Goal: Information Seeking & Learning: Learn about a topic

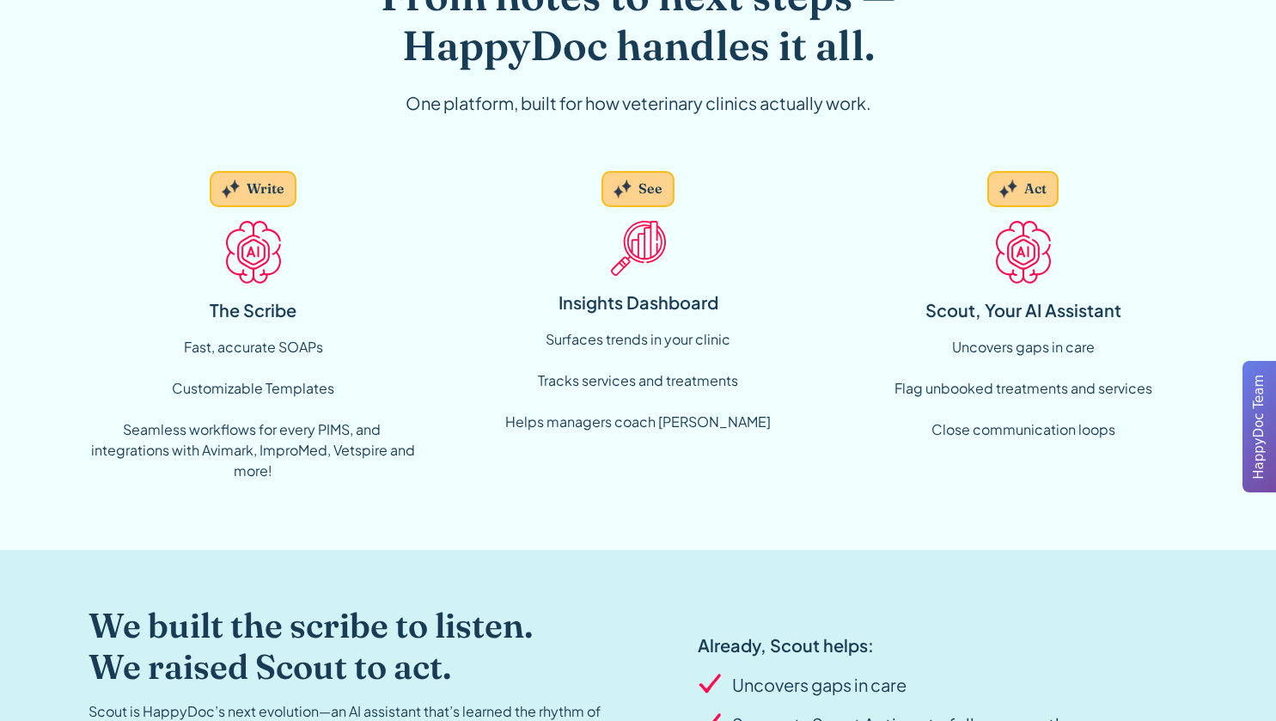
scroll to position [1234, 0]
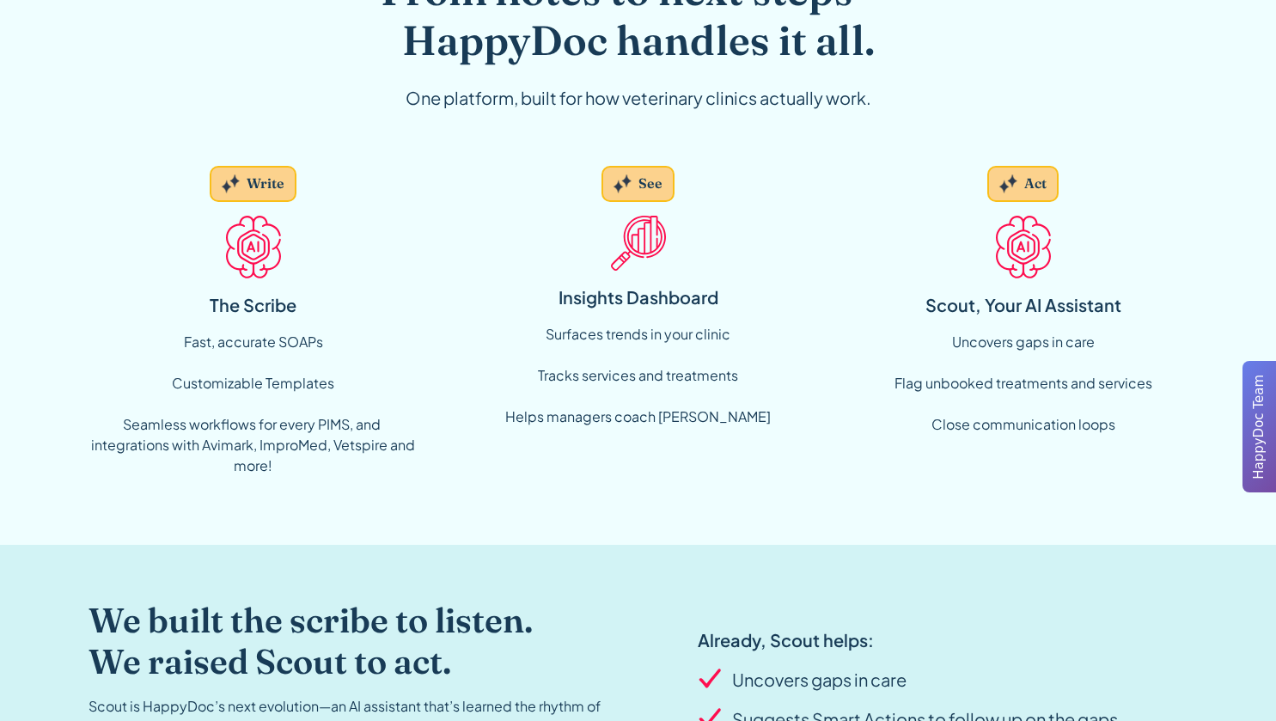
click at [258, 187] on div "Write" at bounding box center [266, 183] width 38 height 19
click at [254, 263] on img at bounding box center [253, 247] width 55 height 62
click at [255, 438] on div "Fast, accurate SOAPs Customizable Templates ‍ Seamless workflows for every PIMS…" at bounding box center [254, 404] width 330 height 144
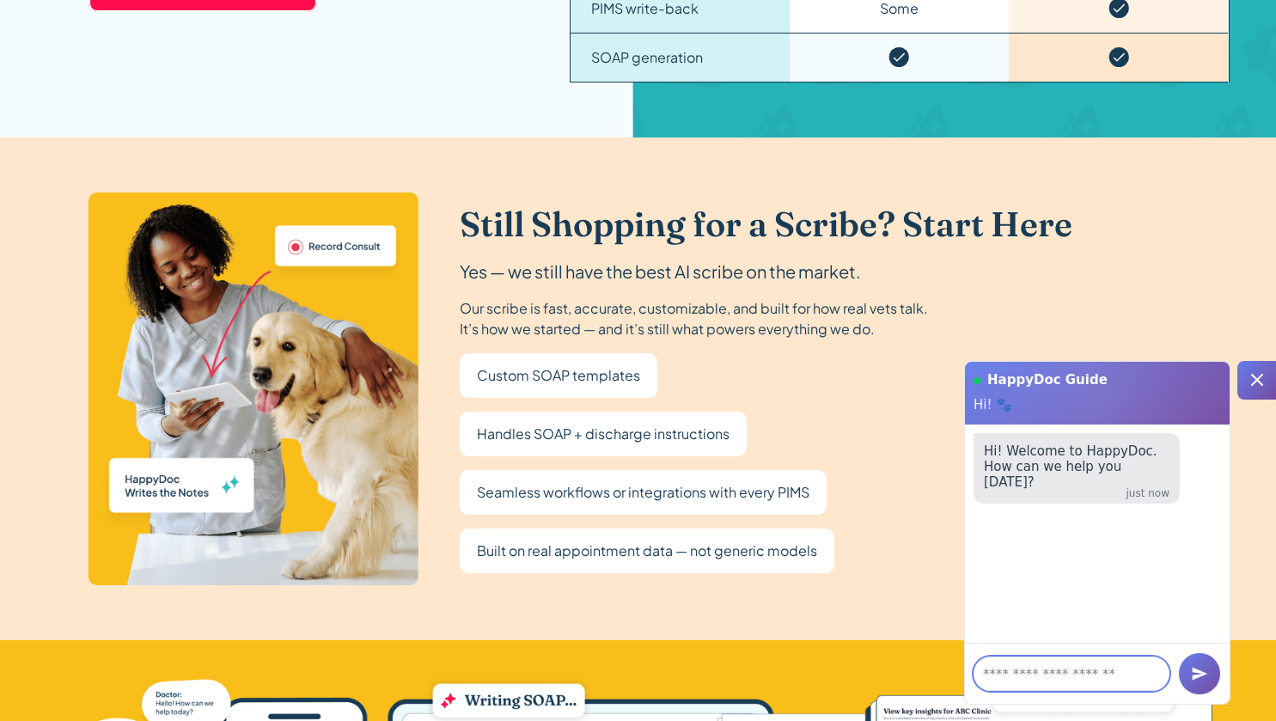
scroll to position [3016, 0]
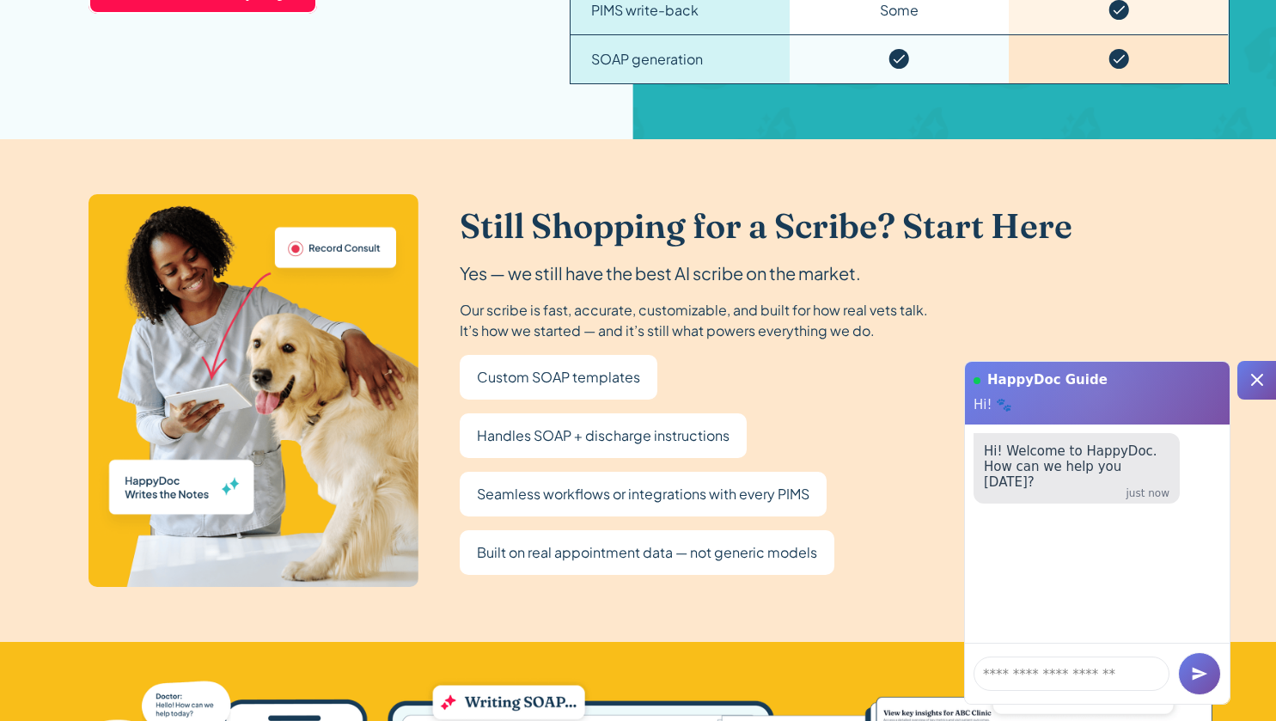
click at [1250, 383] on icon at bounding box center [1257, 380] width 21 height 21
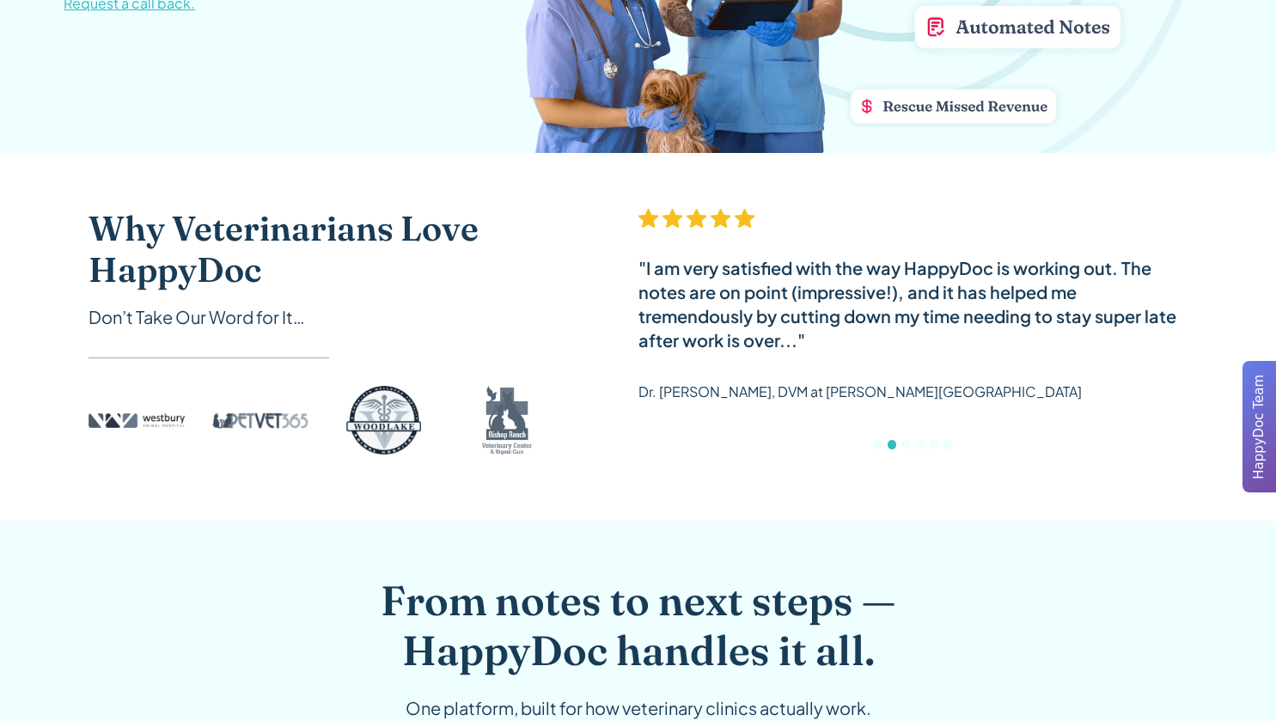
scroll to position [0, 0]
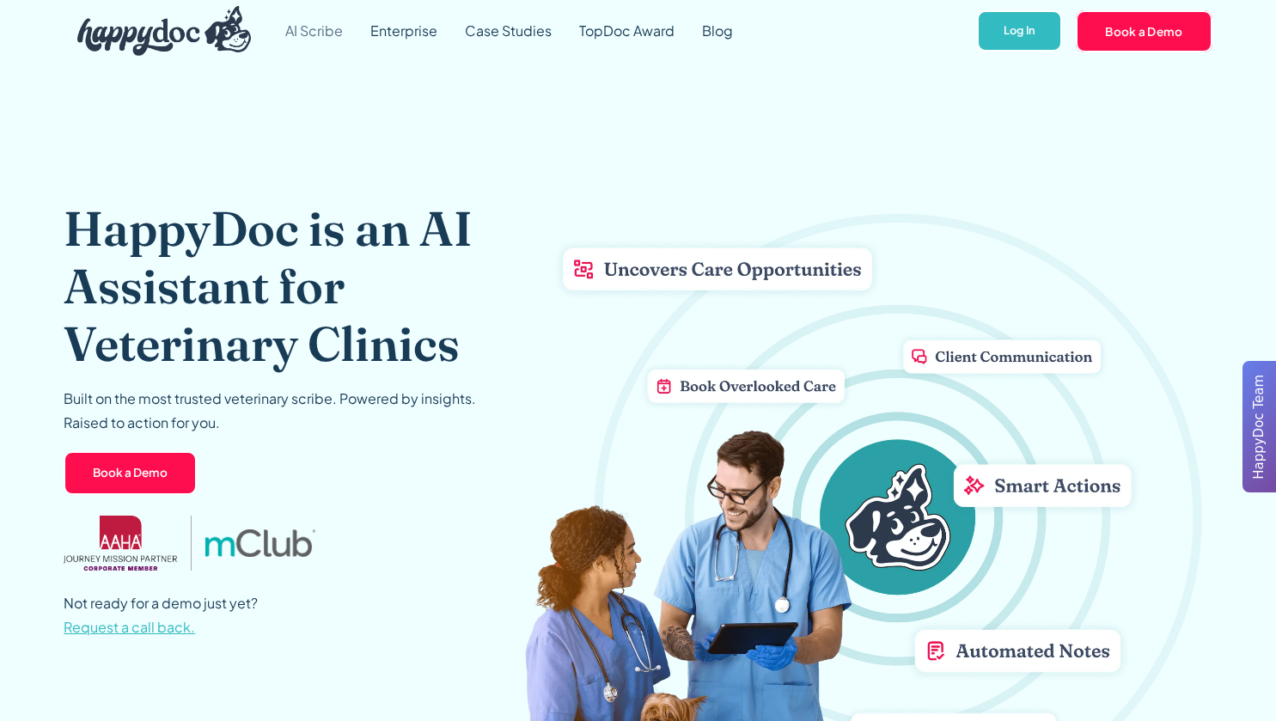
click at [311, 28] on link "AI Scribe" at bounding box center [314, 31] width 85 height 62
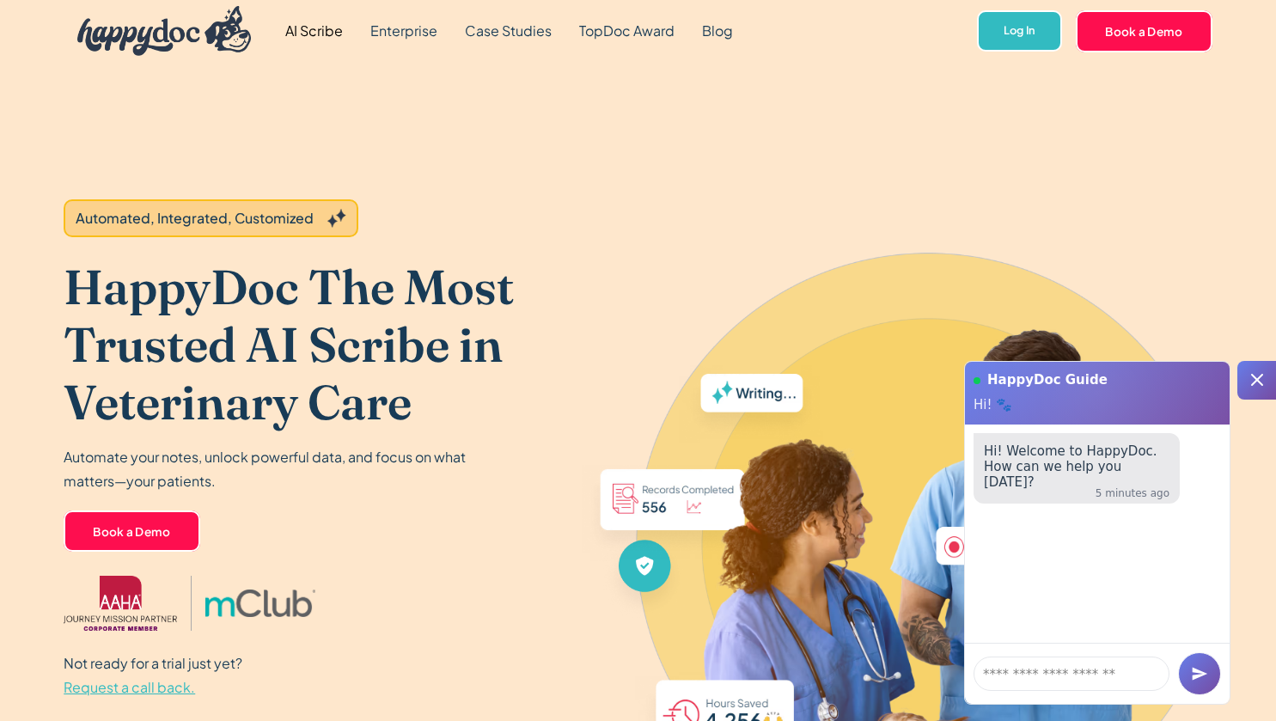
click at [1253, 376] on icon at bounding box center [1257, 380] width 12 height 12
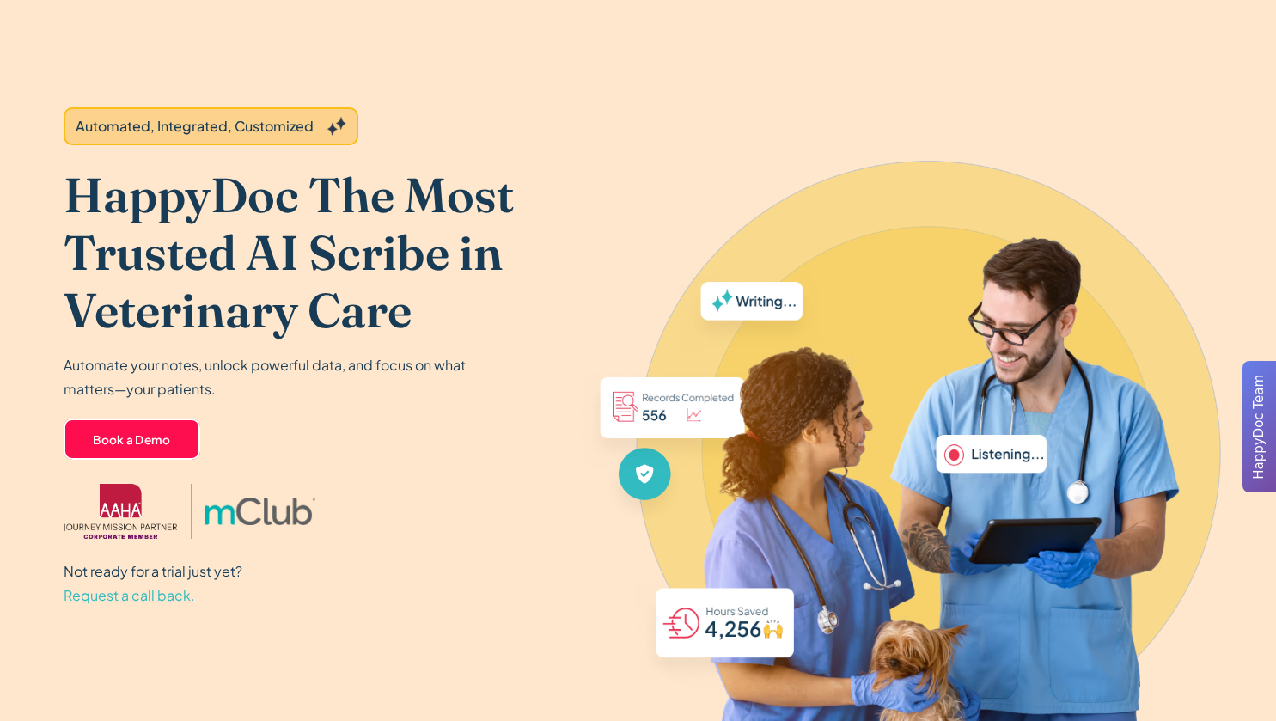
scroll to position [91, 0]
click at [175, 431] on link "Book a Demo" at bounding box center [132, 439] width 137 height 41
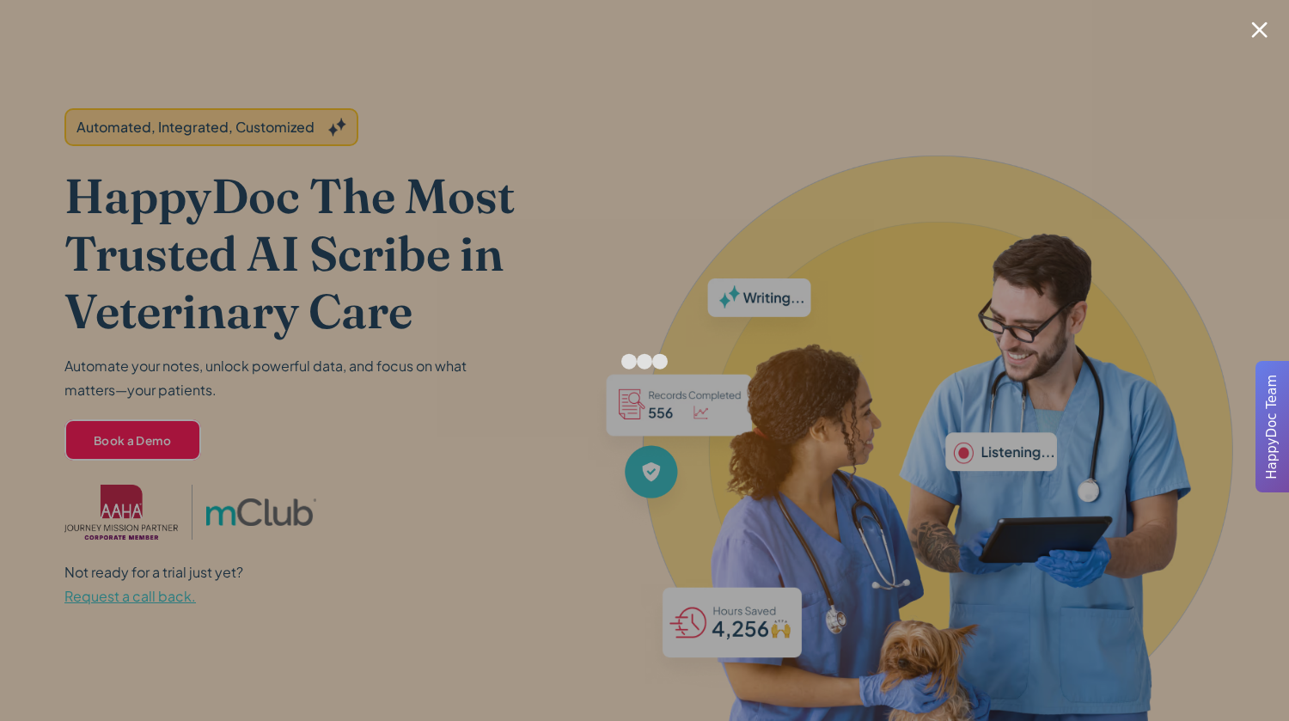
click at [1257, 27] on div at bounding box center [1259, 29] width 16 height 16
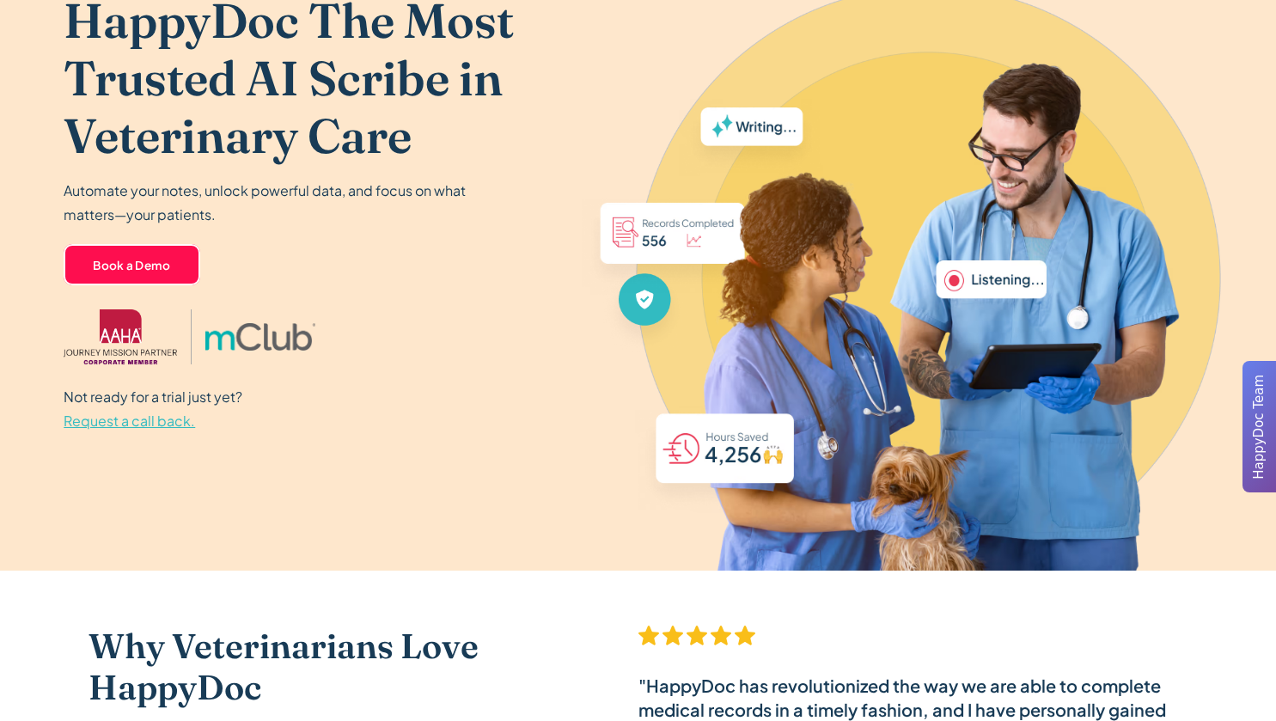
scroll to position [266, 0]
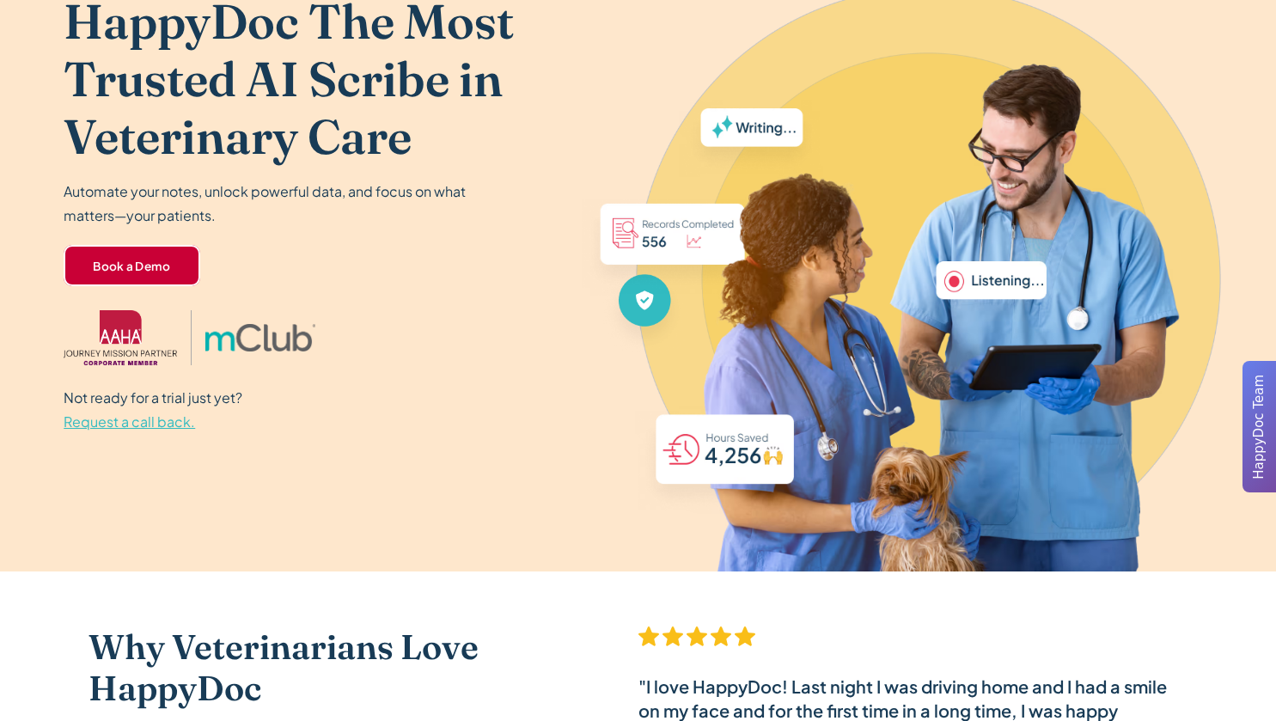
click at [115, 260] on link "Book a Demo" at bounding box center [132, 265] width 137 height 41
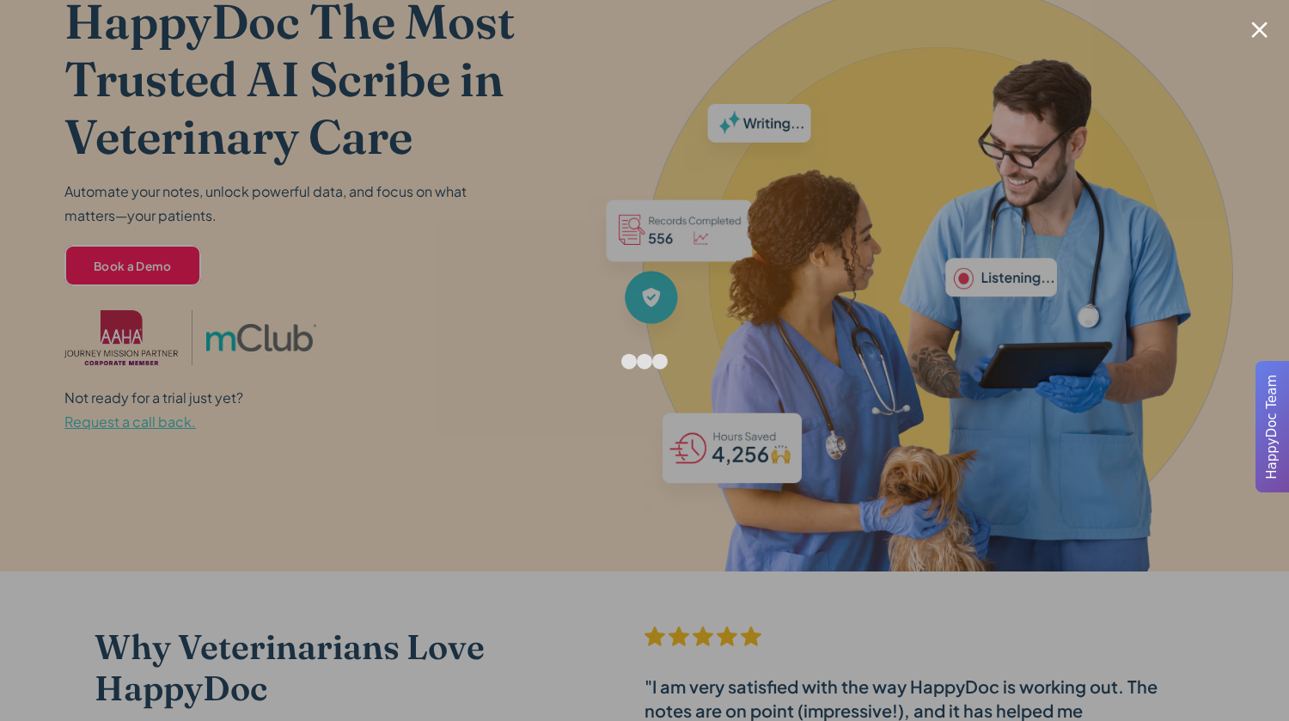
click at [1263, 30] on div at bounding box center [1259, 29] width 16 height 16
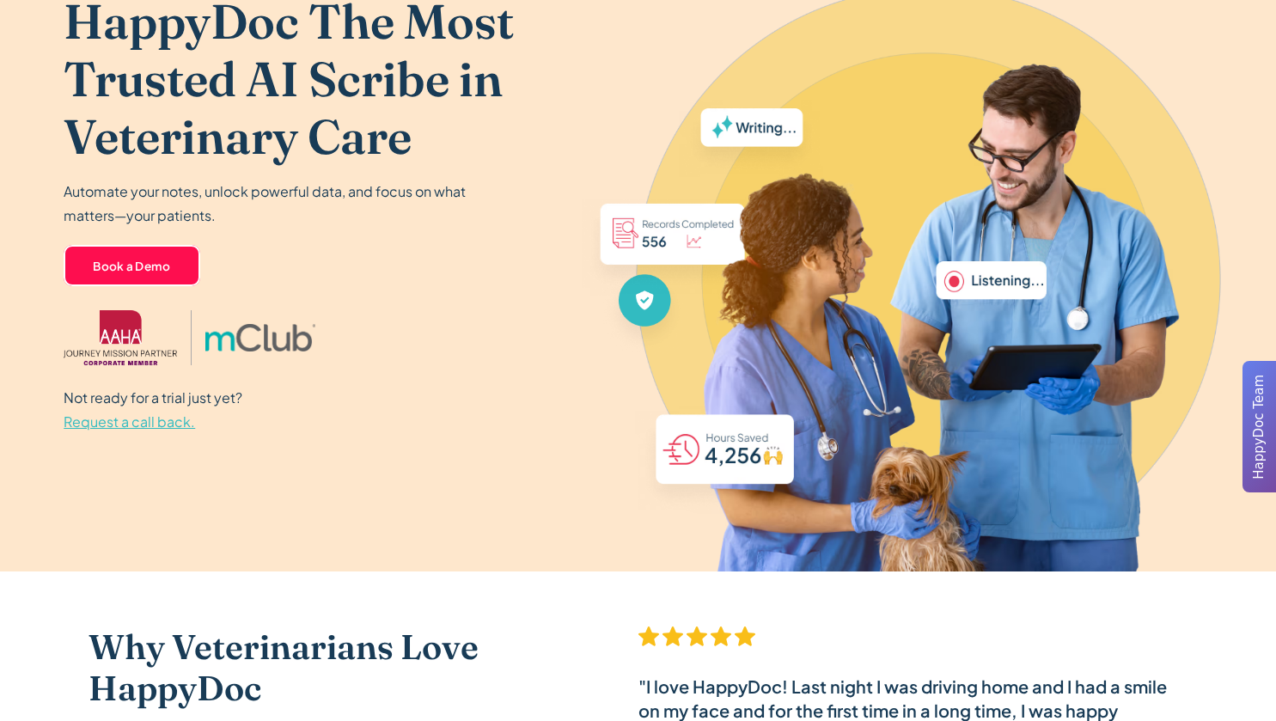
click at [125, 235] on div "HappyDoc The Most Trusted AI Scribe in Veterinary Care Automate your notes, unl…" at bounding box center [322, 140] width 516 height 297
click at [125, 260] on link "Book a Demo" at bounding box center [132, 265] width 137 height 41
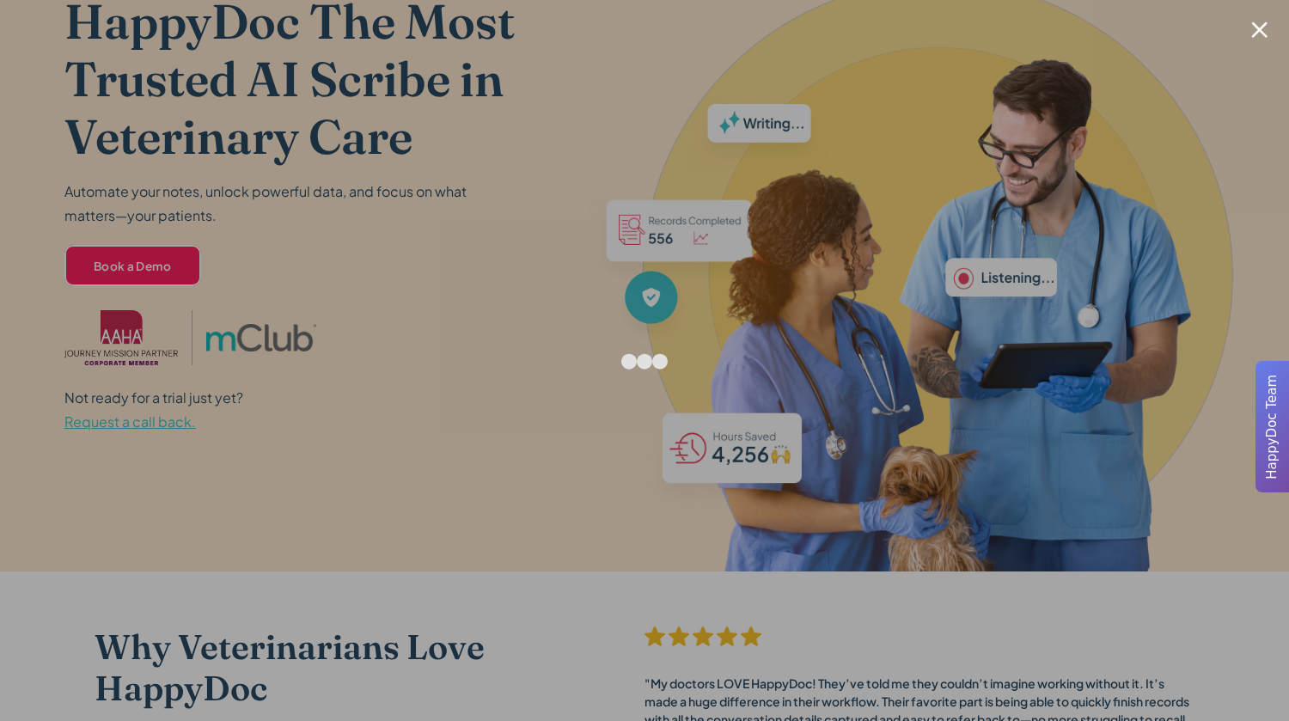
click at [1260, 36] on div at bounding box center [1259, 29] width 16 height 16
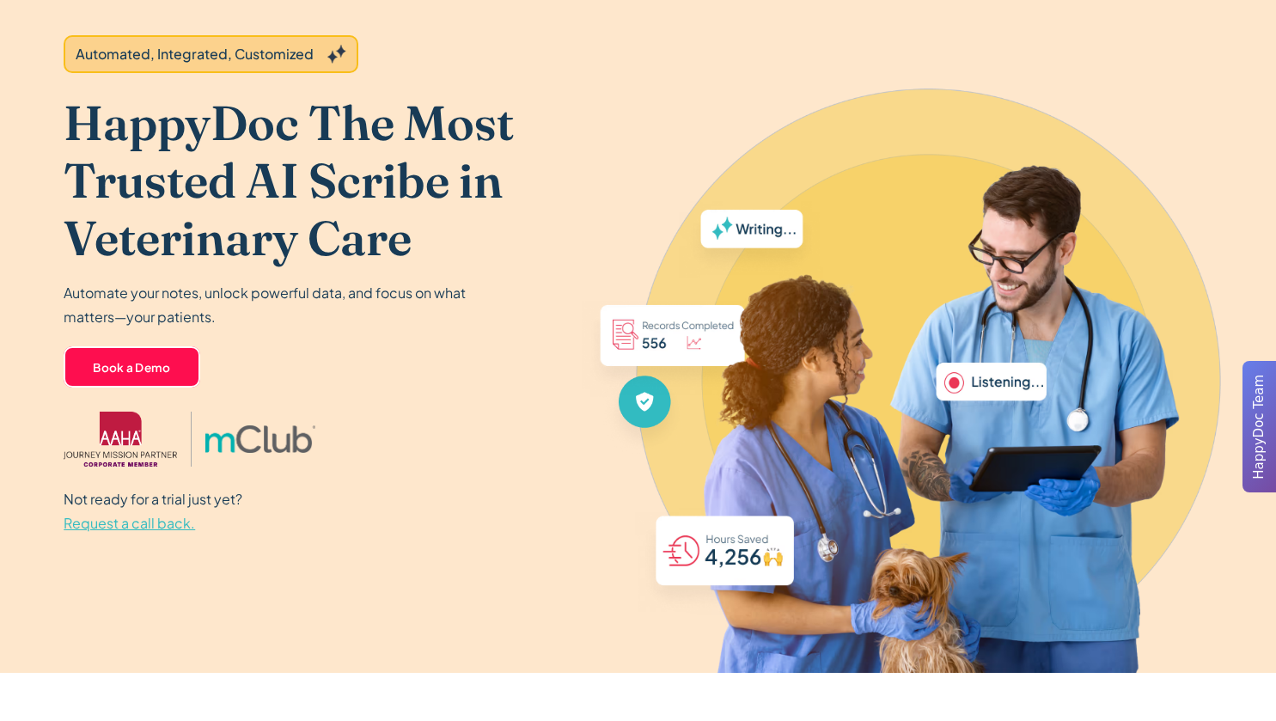
scroll to position [0, 0]
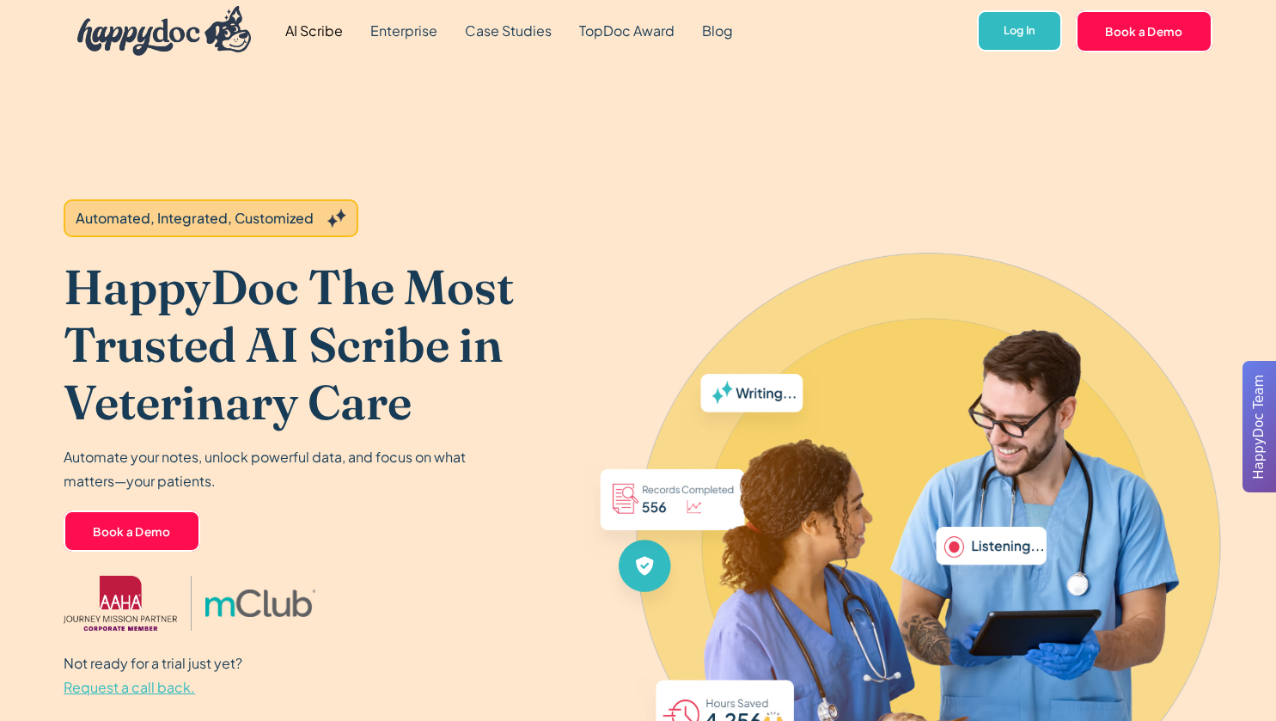
click at [315, 33] on link "AI Scribe" at bounding box center [314, 31] width 85 height 62
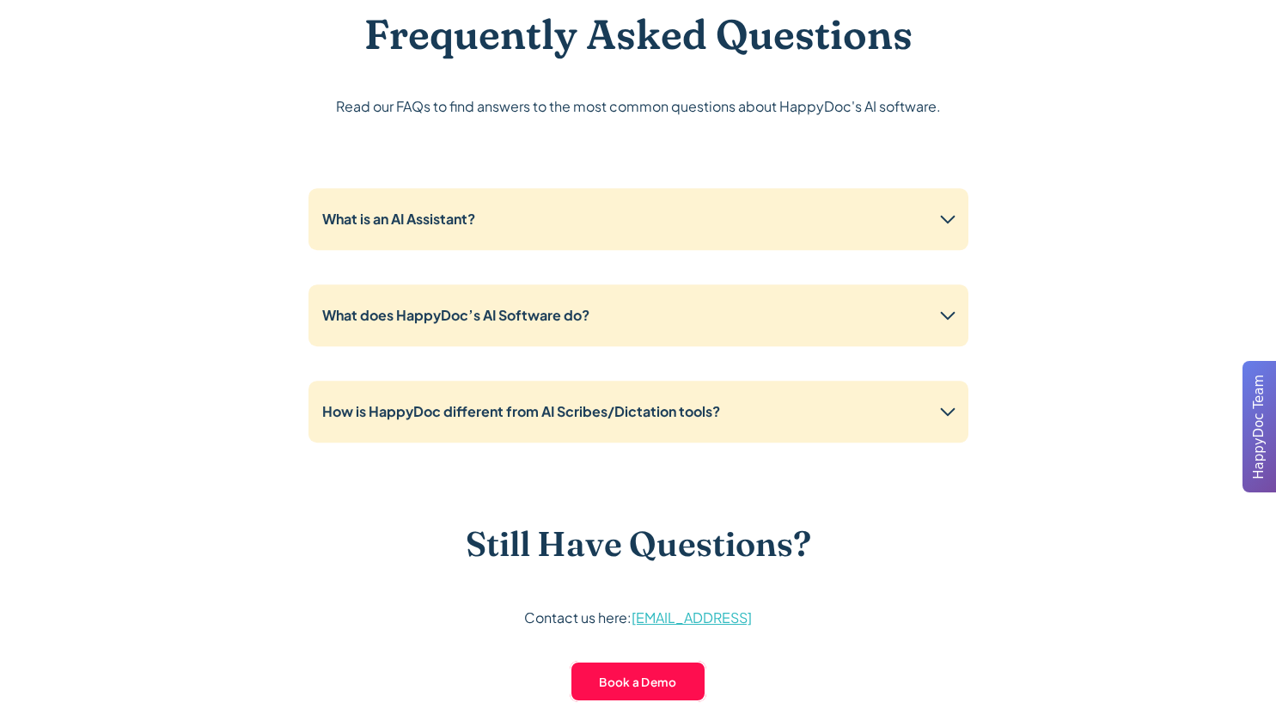
scroll to position [4206, 0]
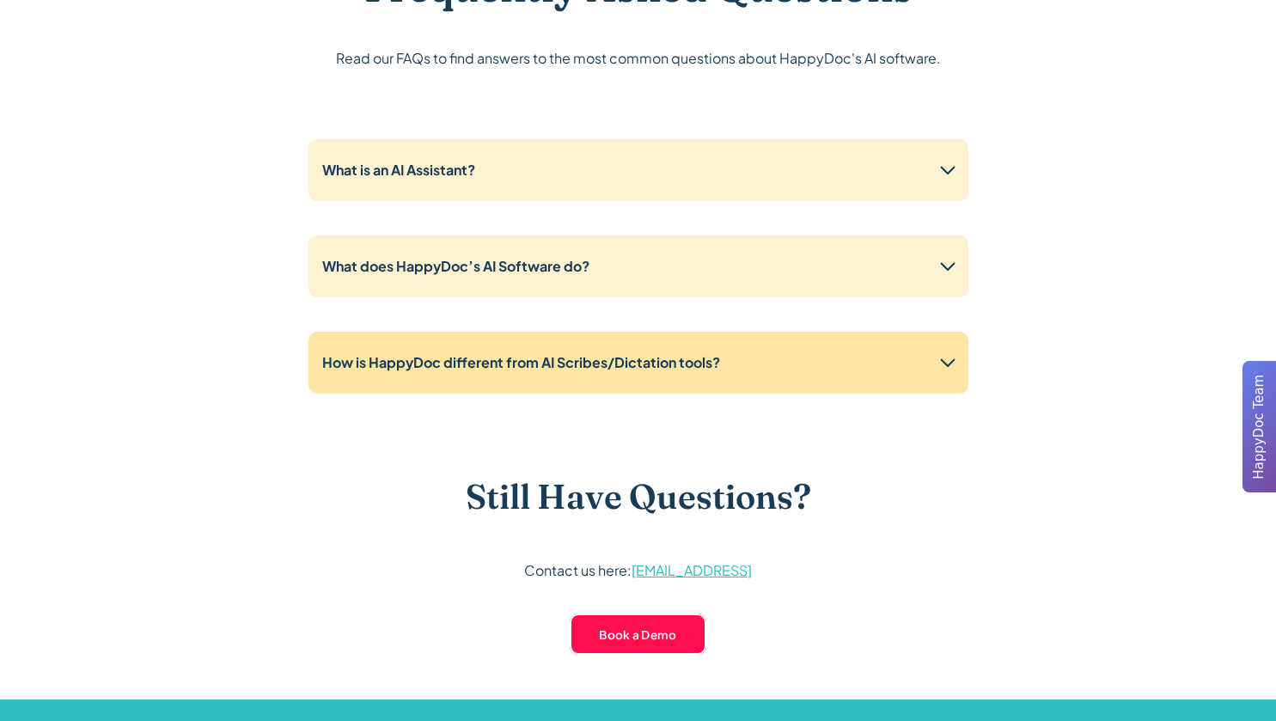
click at [507, 366] on strong "How is HappyDoc different from AI Scribes/Dictation tools?" at bounding box center [521, 362] width 398 height 18
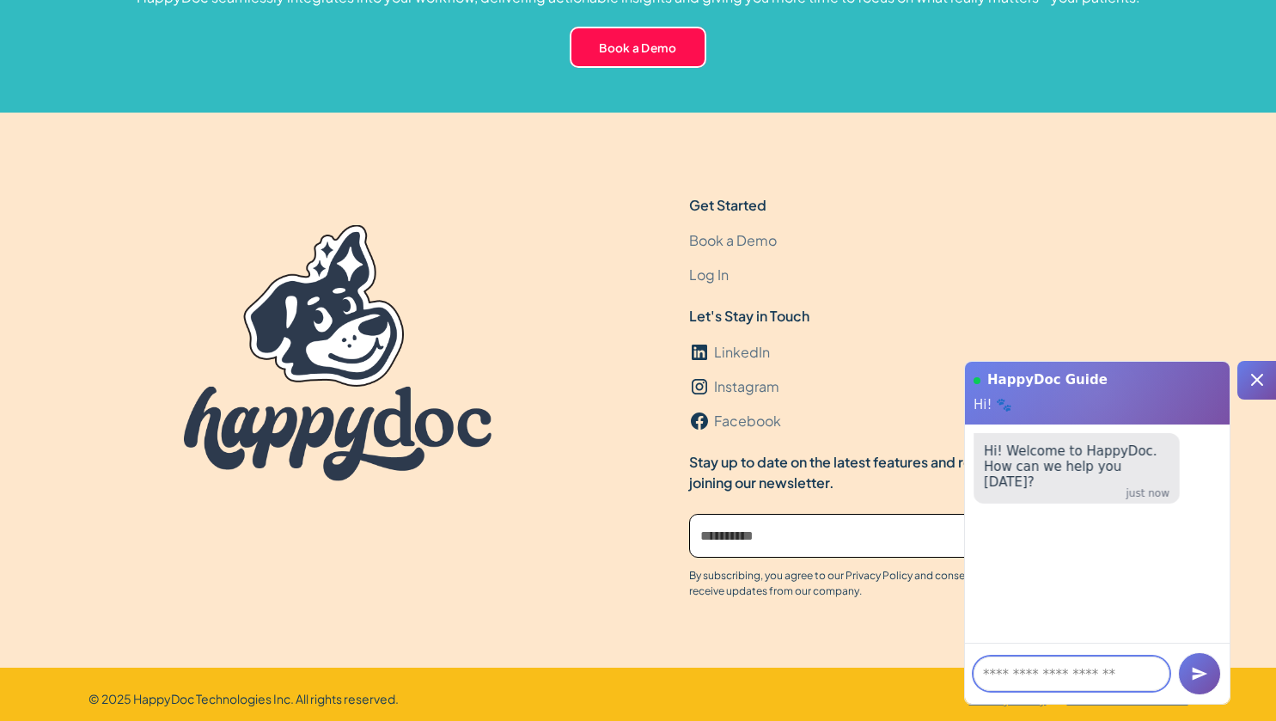
scroll to position [5829, 0]
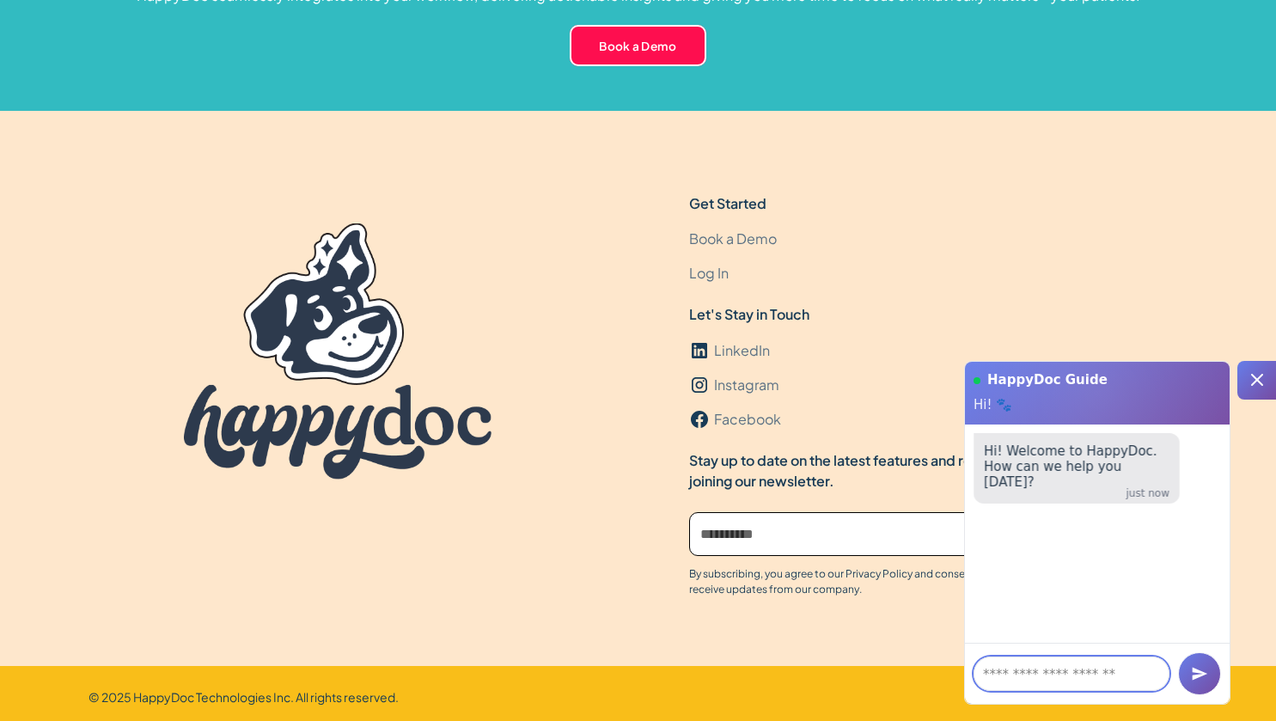
click at [1028, 670] on textarea at bounding box center [1072, 674] width 196 height 34
type textarea "**********"
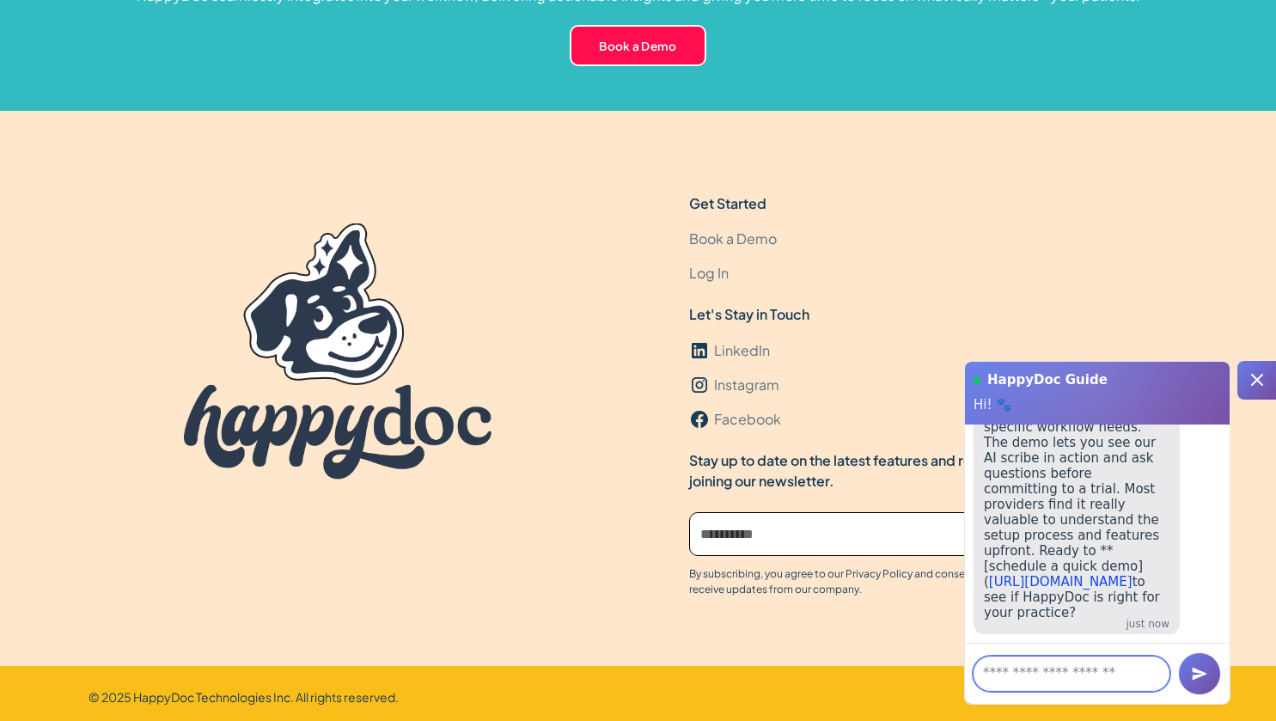
scroll to position [352, 0]
click at [1264, 382] on icon at bounding box center [1257, 380] width 21 height 21
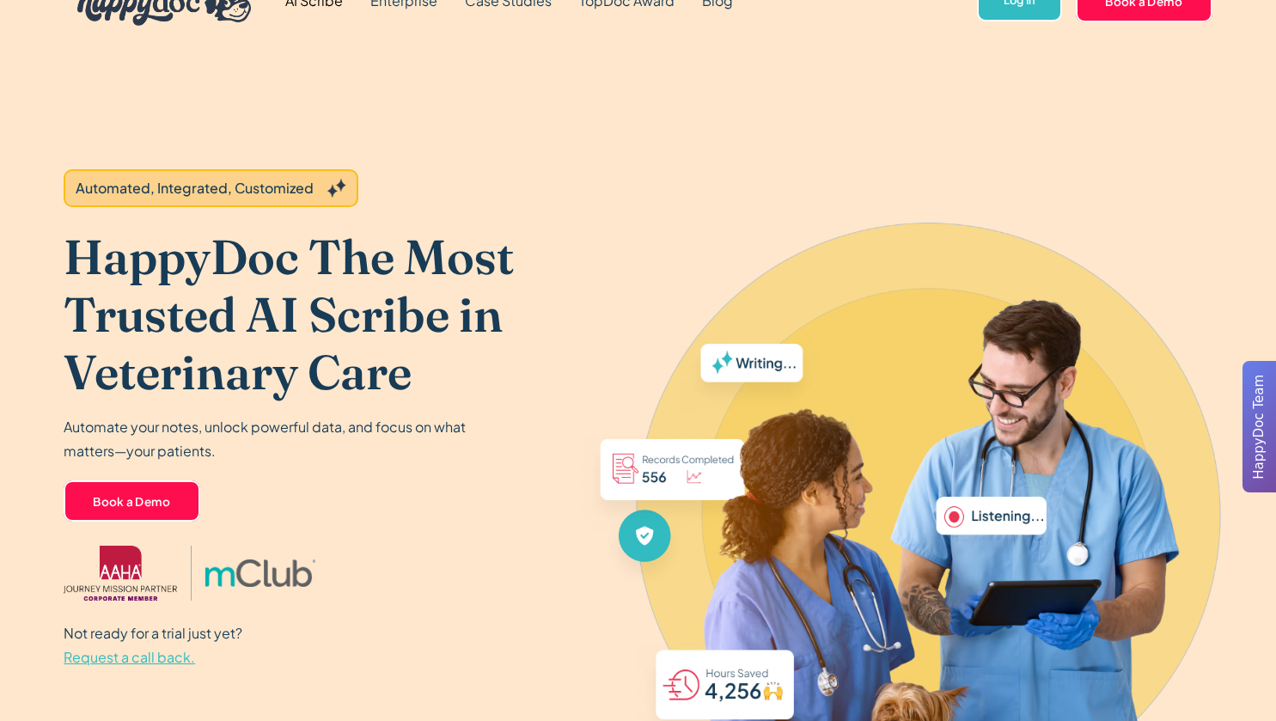
scroll to position [0, 0]
